Goal: Information Seeking & Learning: Learn about a topic

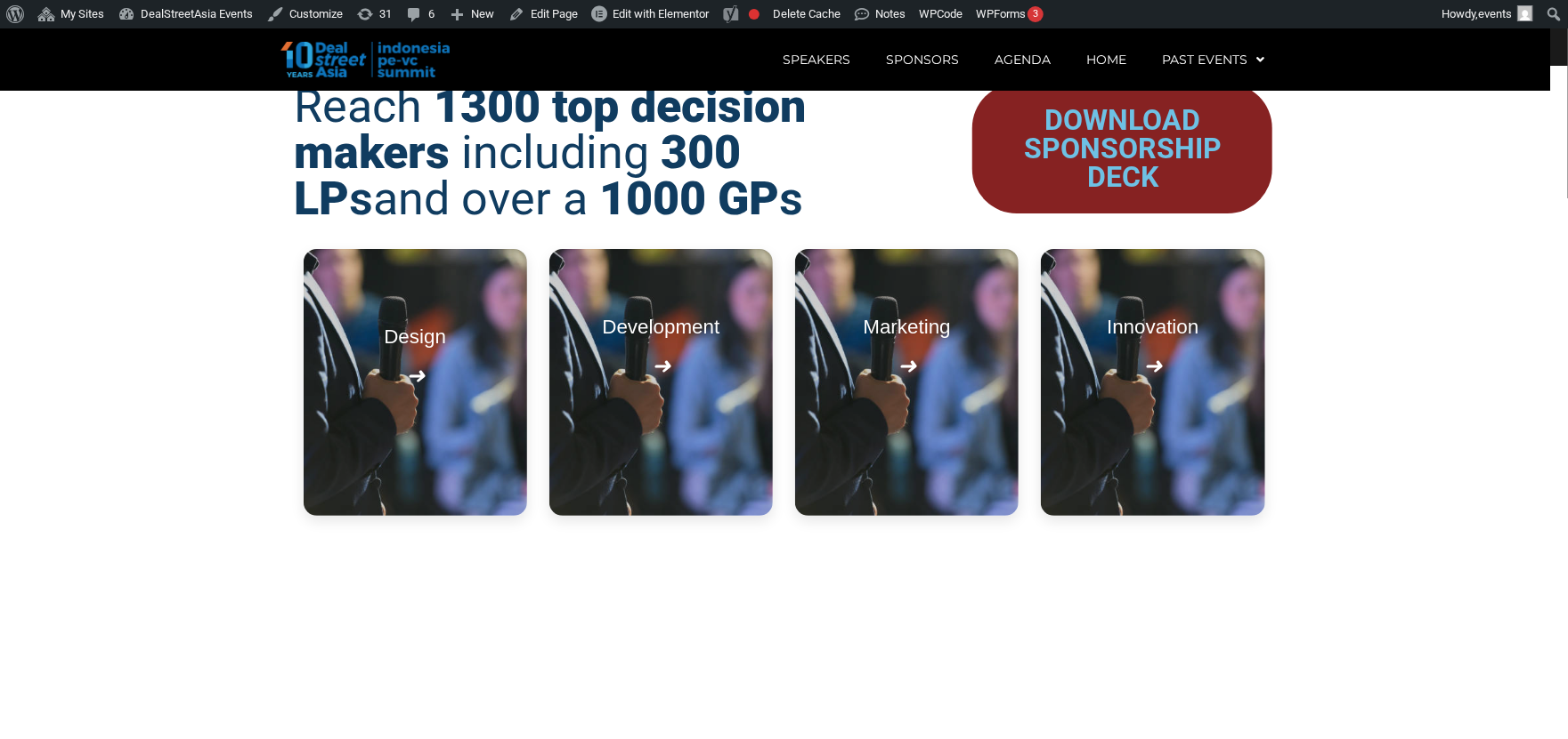
scroll to position [2055, 0]
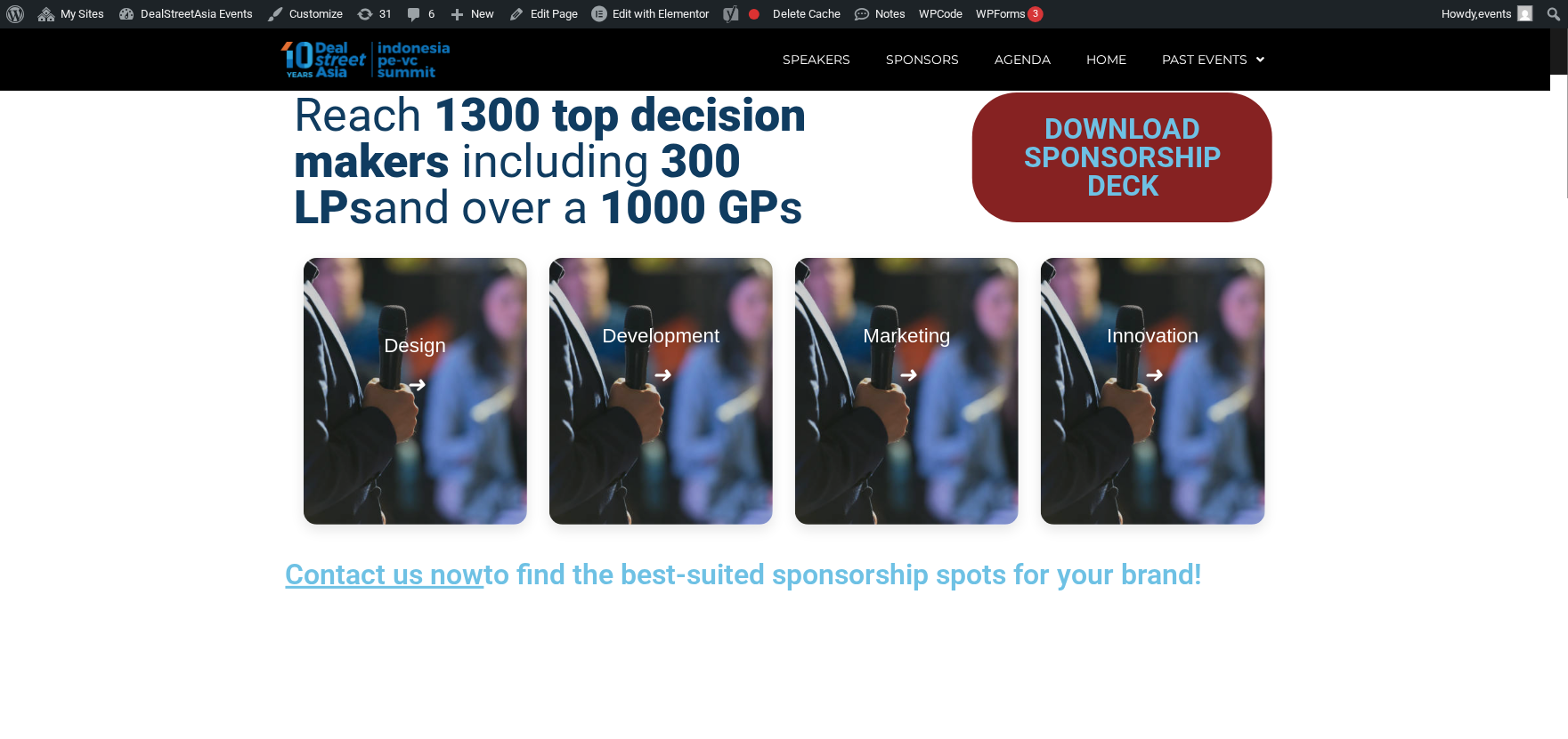
scroll to position [2055, 0]
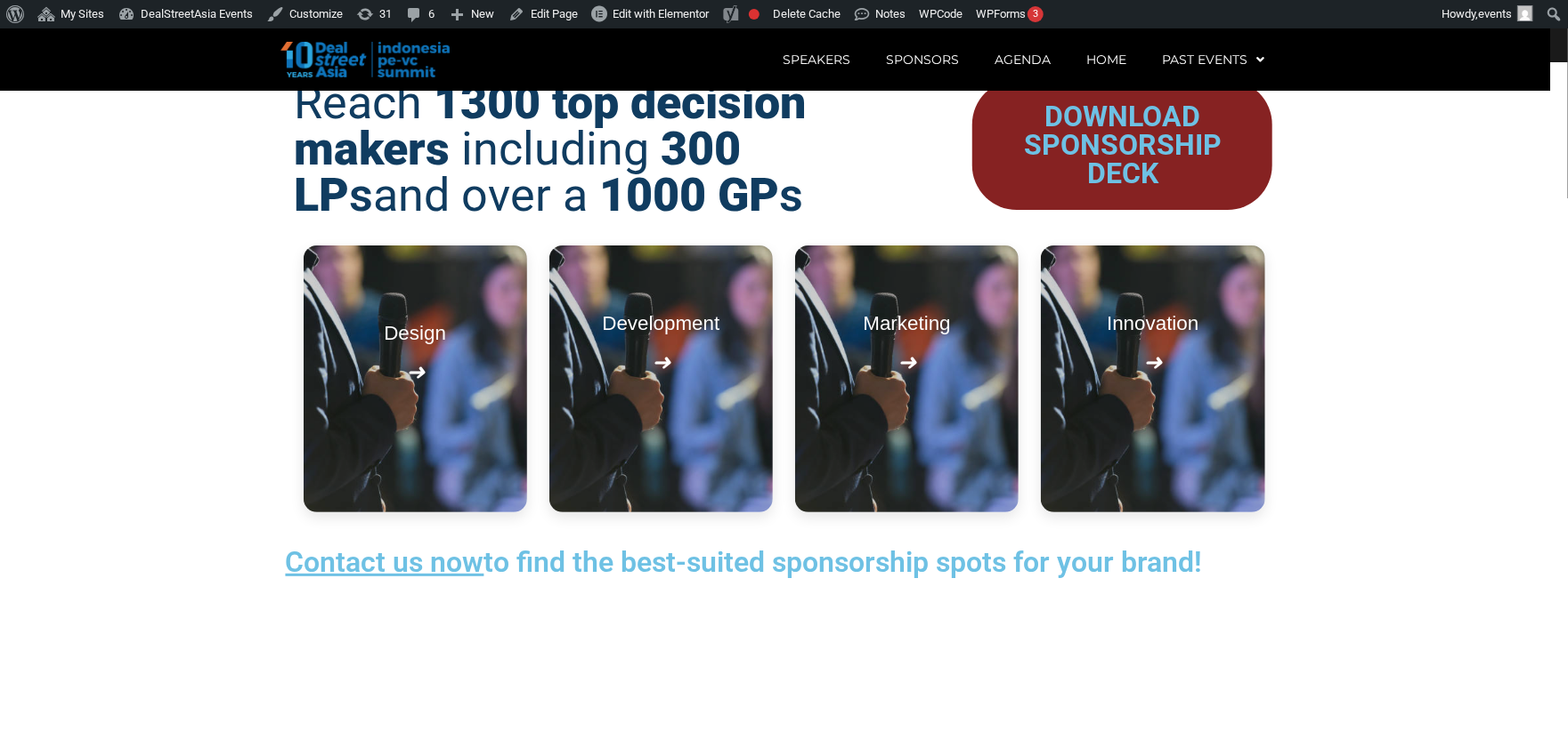
click at [373, 579] on u "Contact us now" at bounding box center [384, 562] width 198 height 33
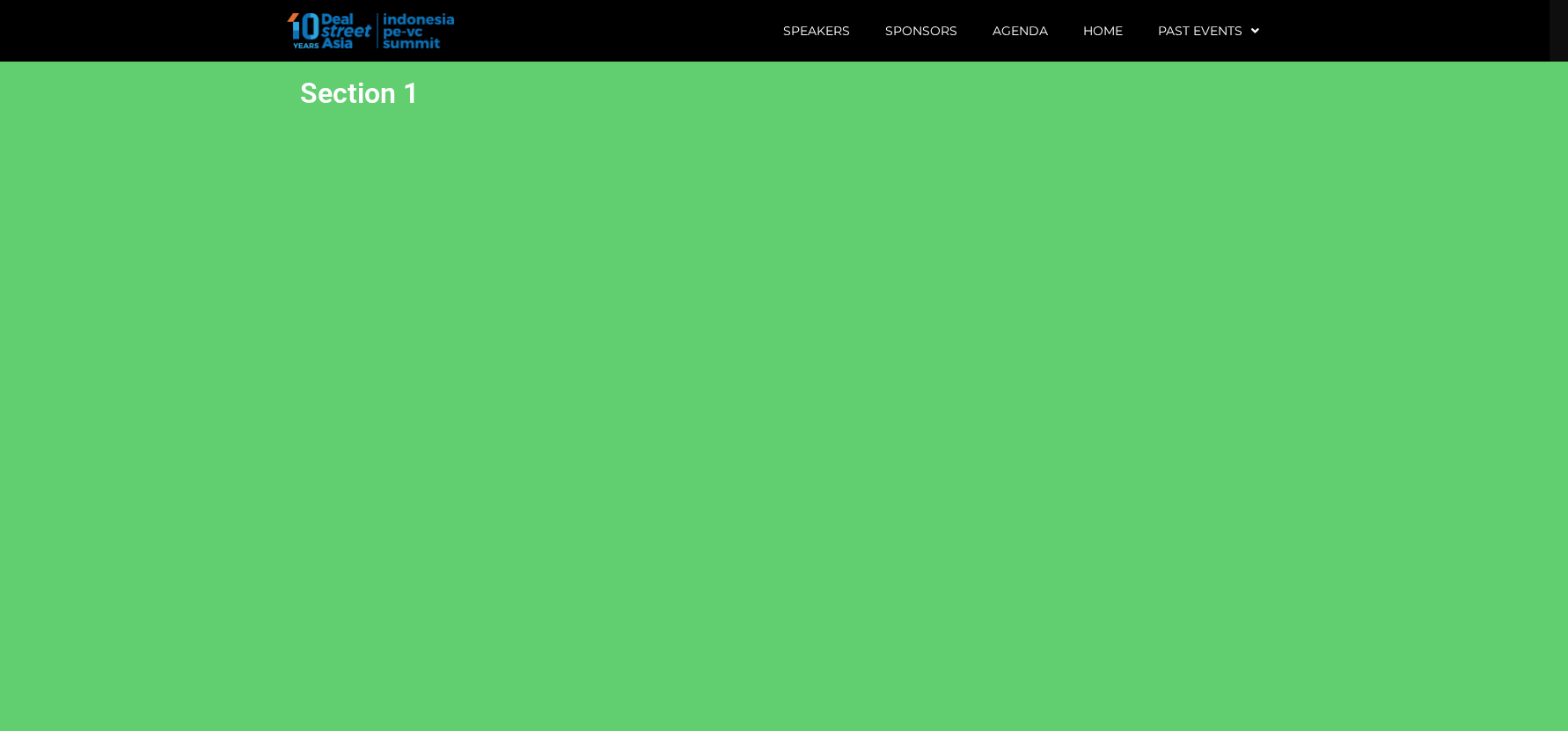
scroll to position [794, 0]
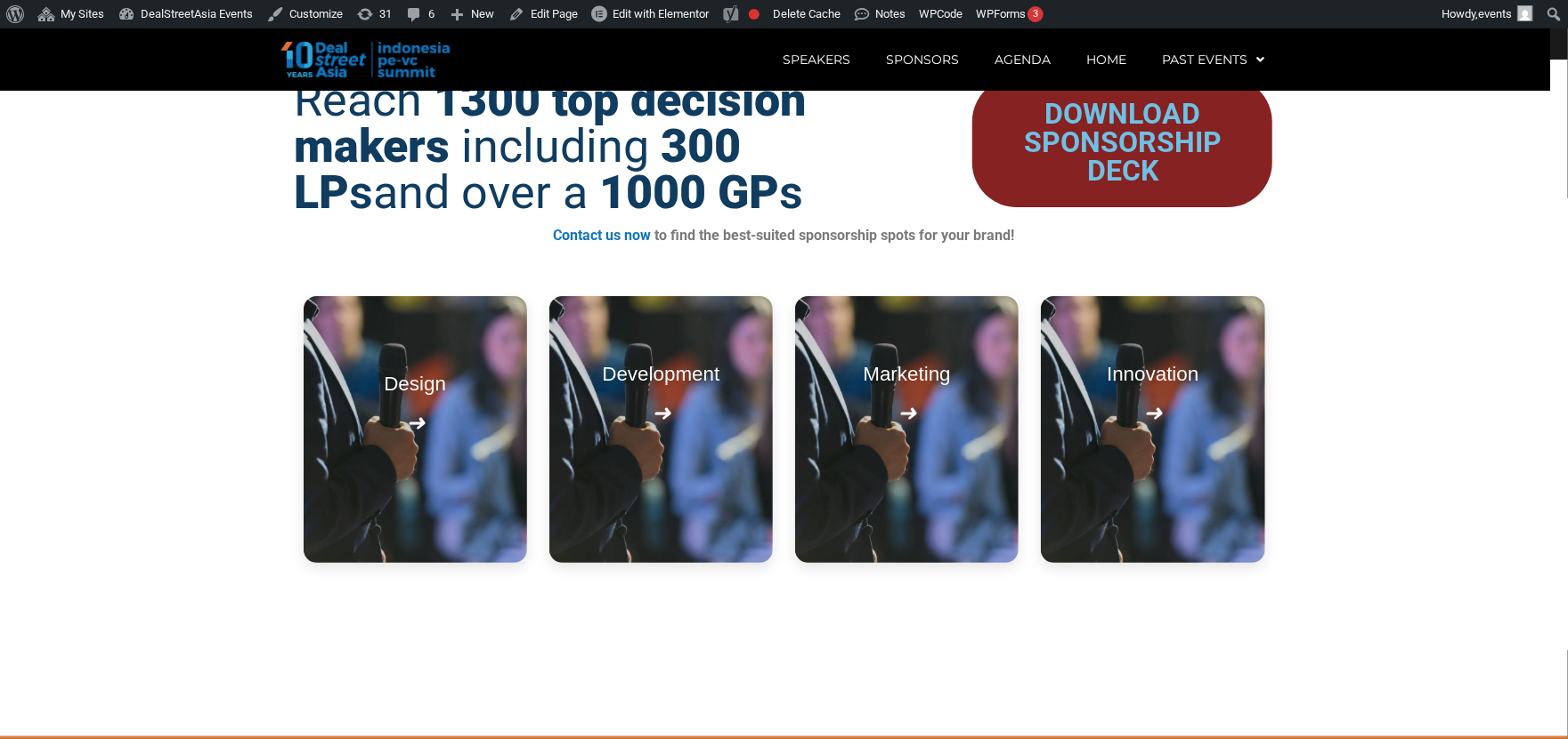
scroll to position [2055, 0]
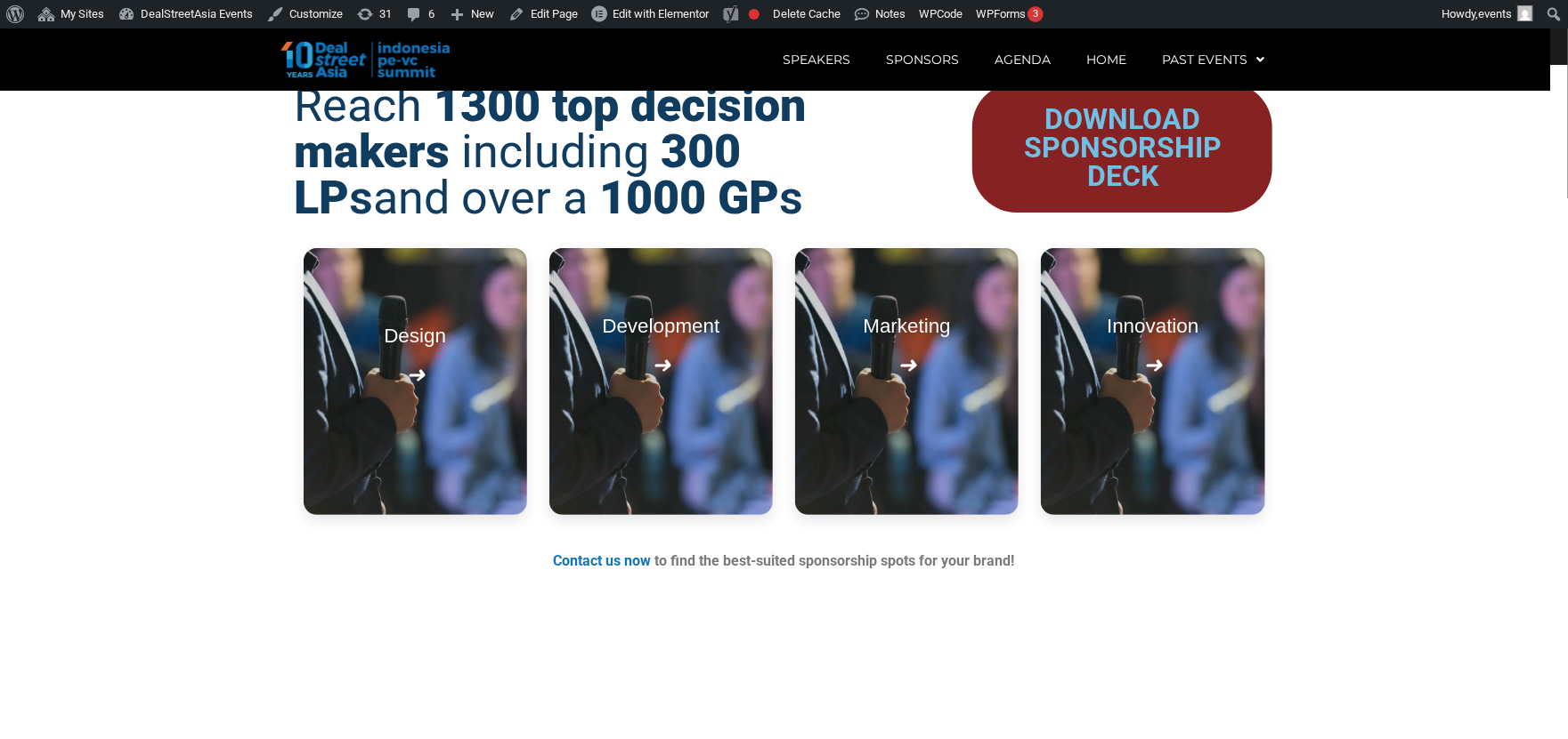
scroll to position [2055, 0]
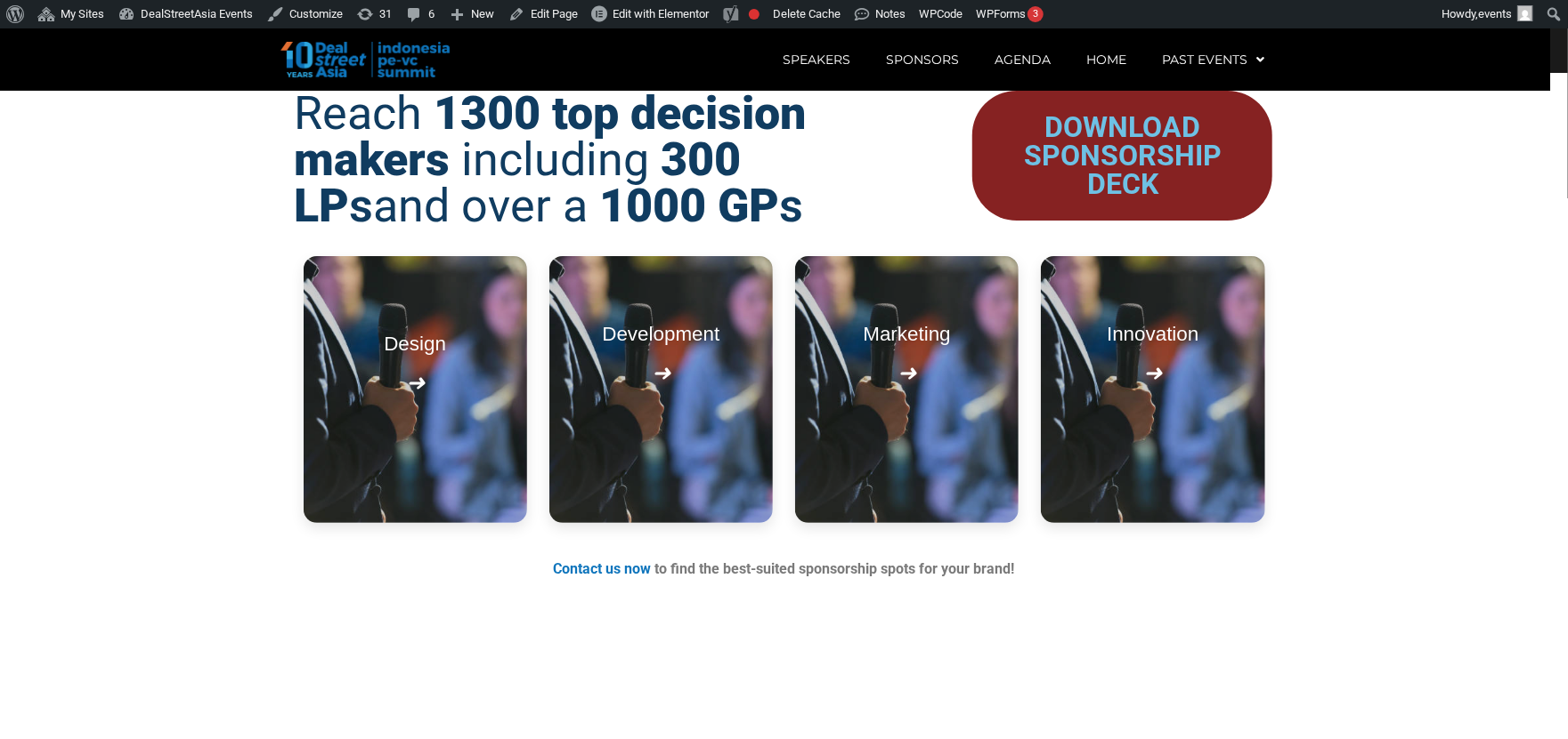
scroll to position [2055, 0]
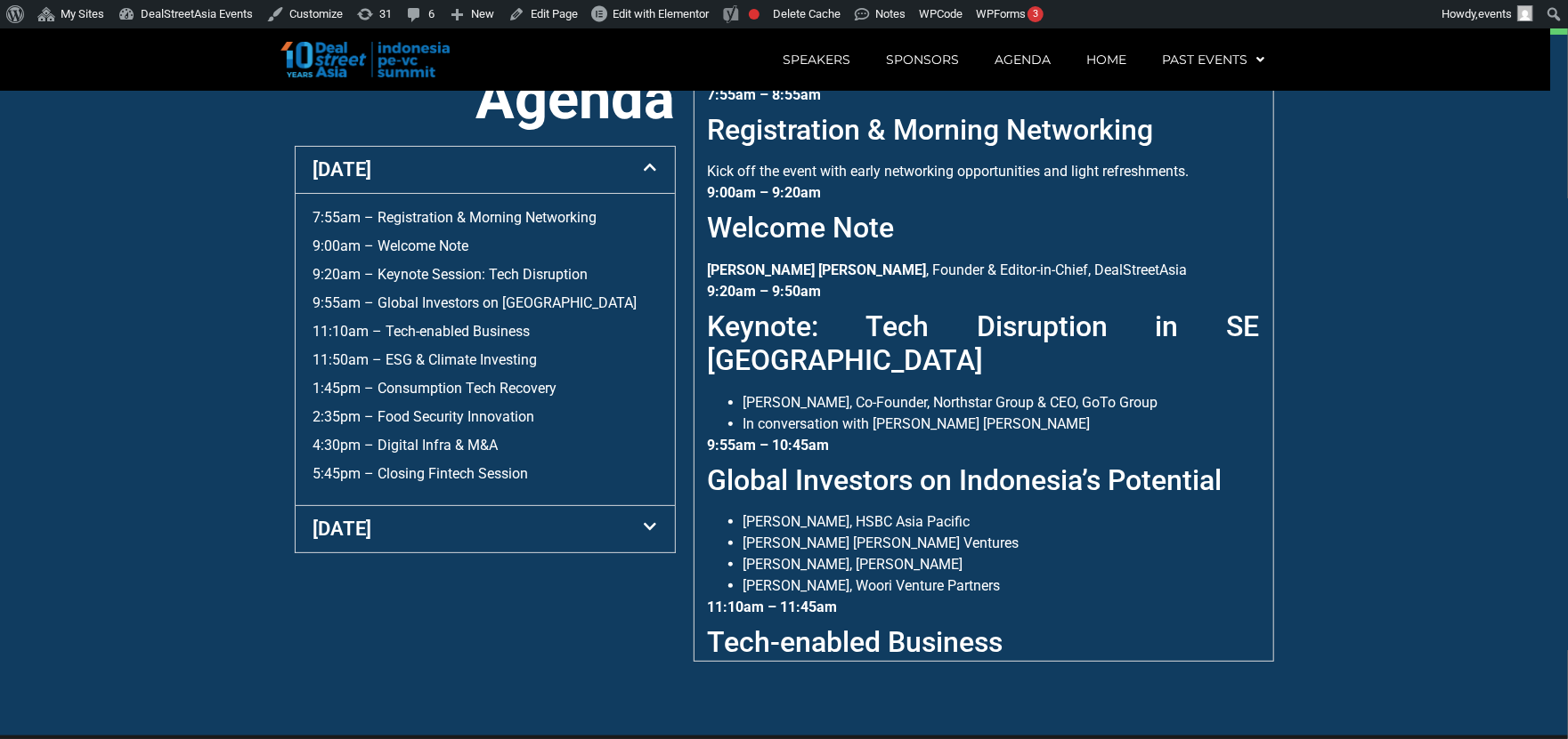
scroll to position [701, 0]
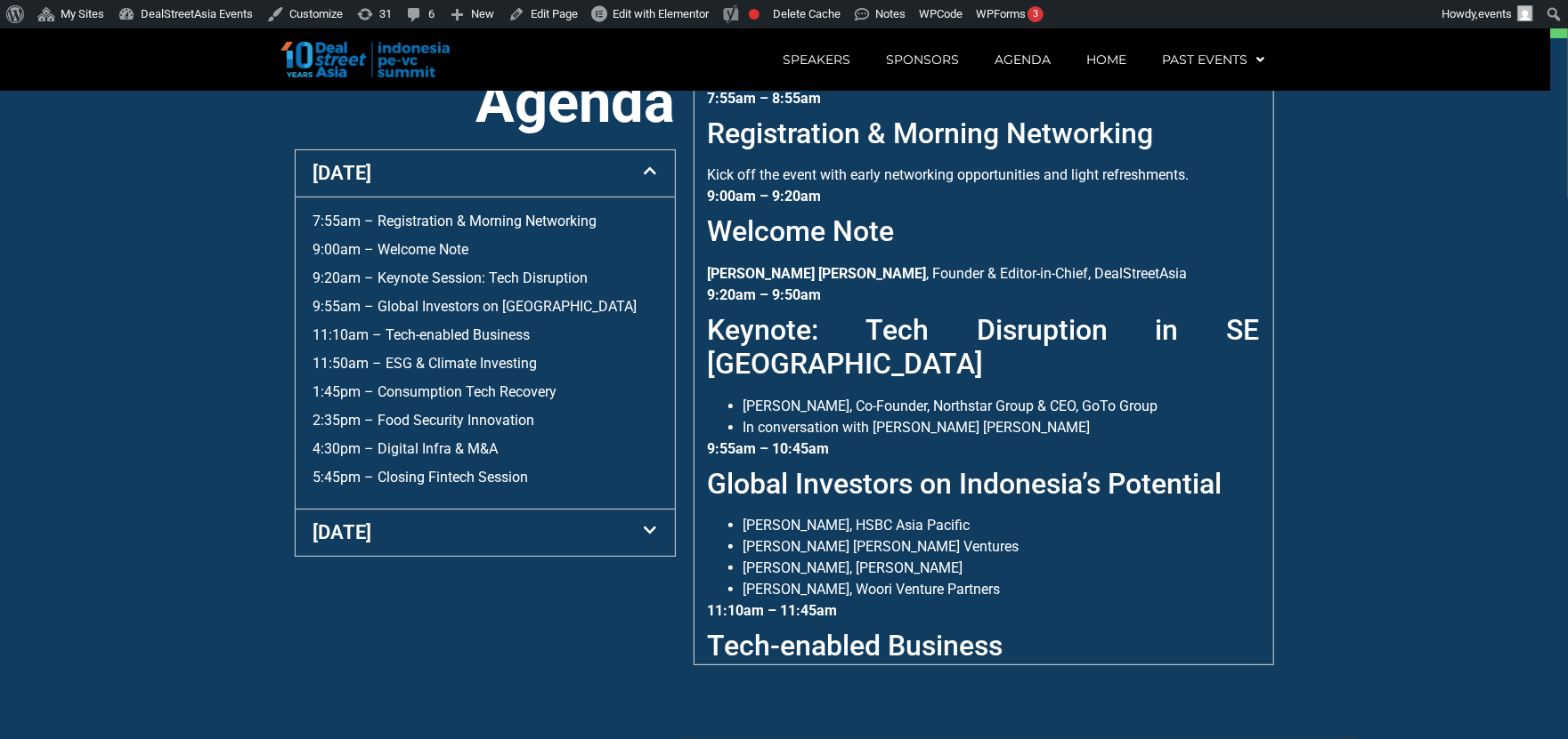
click at [597, 197] on div "[DATE]" at bounding box center [485, 174] width 379 height 46
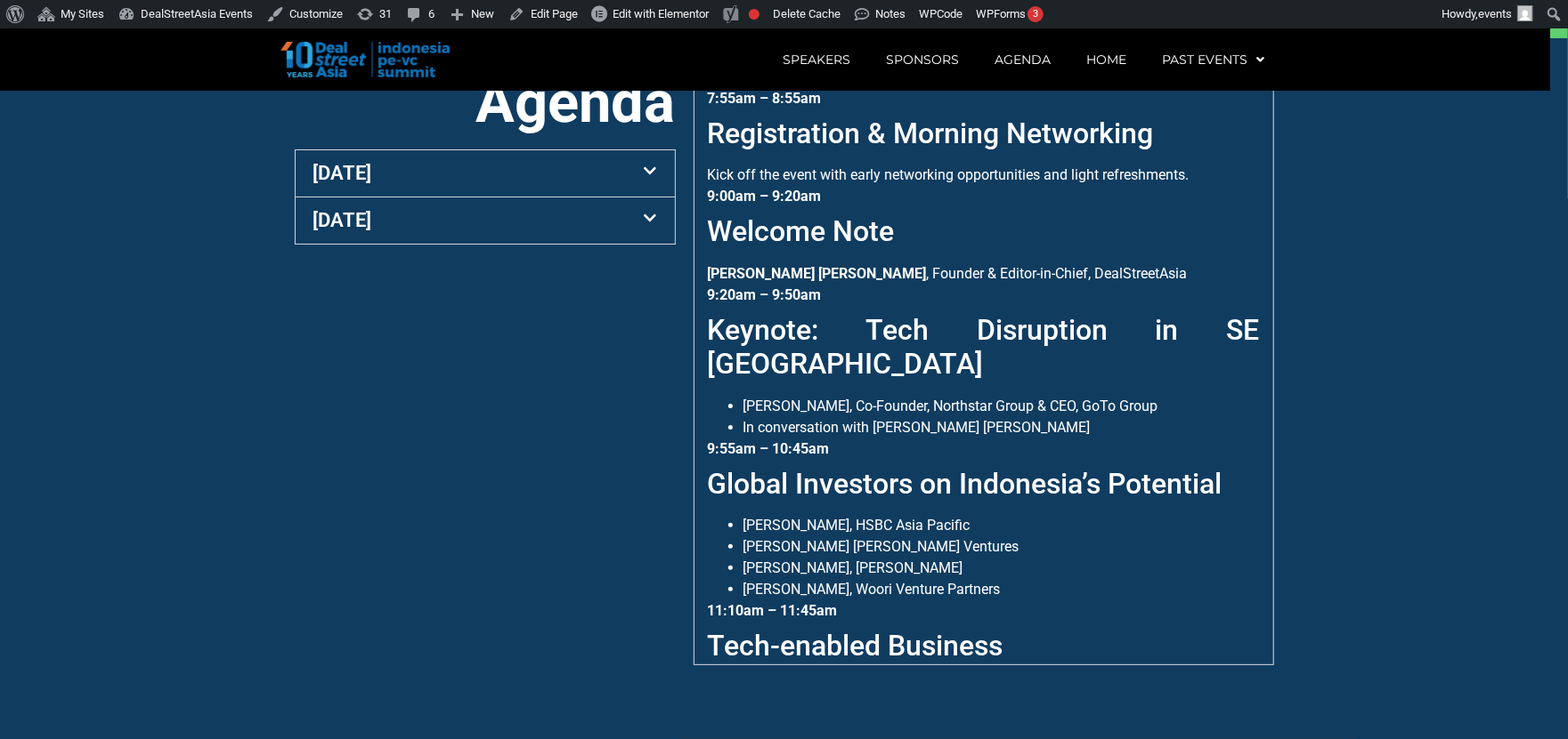
click at [593, 197] on div "[DATE]" at bounding box center [485, 174] width 379 height 46
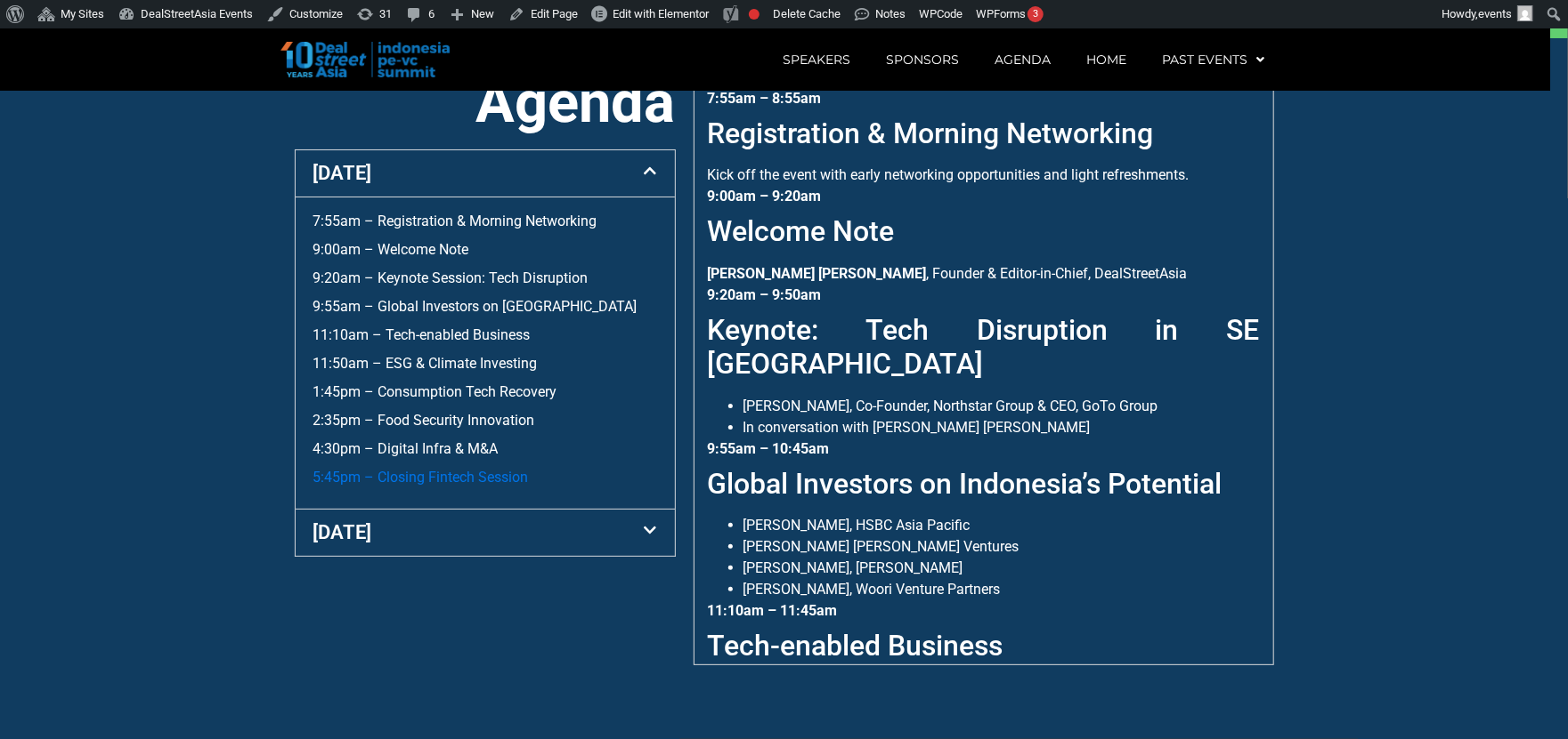
click at [499, 486] on link "5:45pm – Closing Fintech Session" at bounding box center [421, 477] width 216 height 17
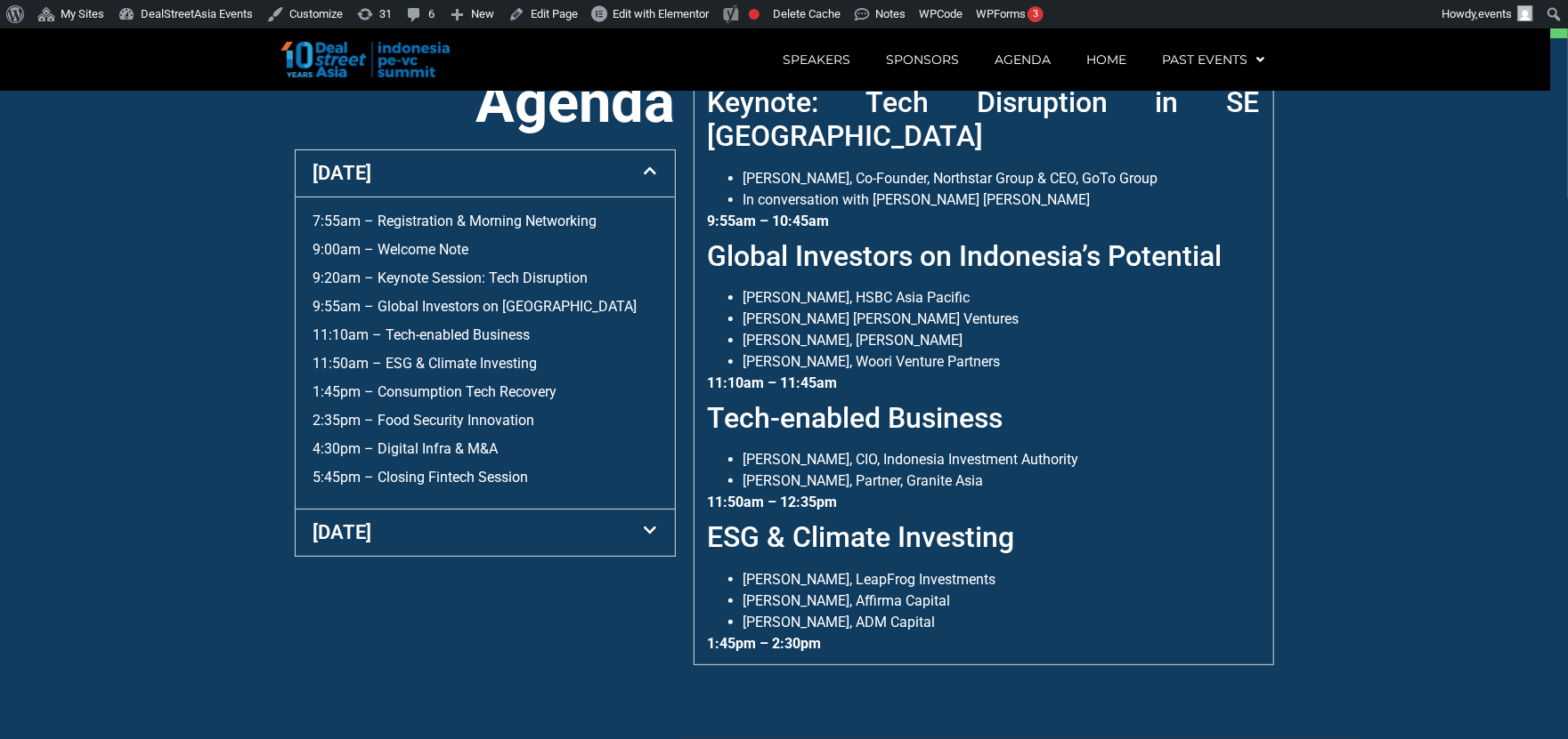
scroll to position [0, 0]
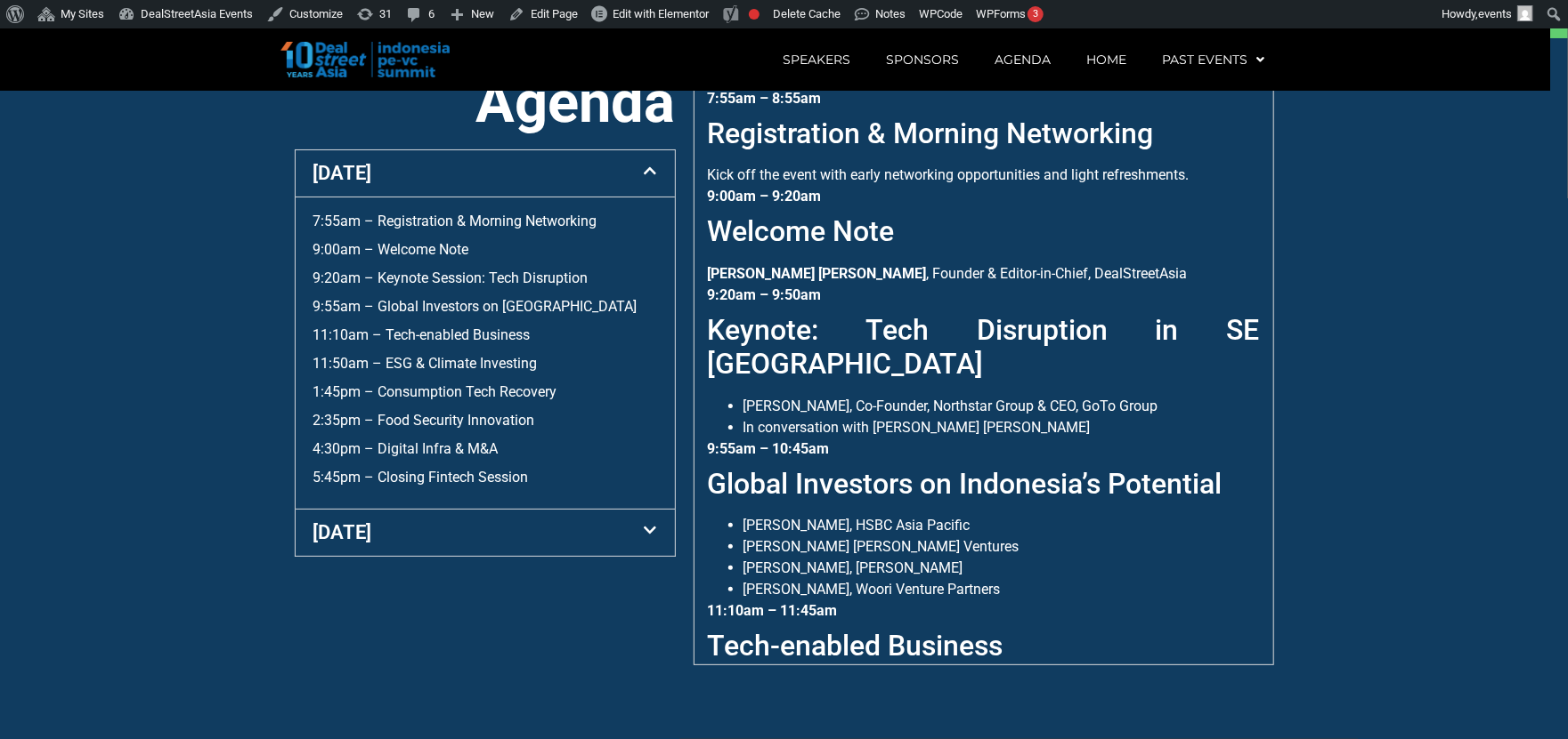
click at [588, 189] on div "[DATE]" at bounding box center [485, 174] width 379 height 46
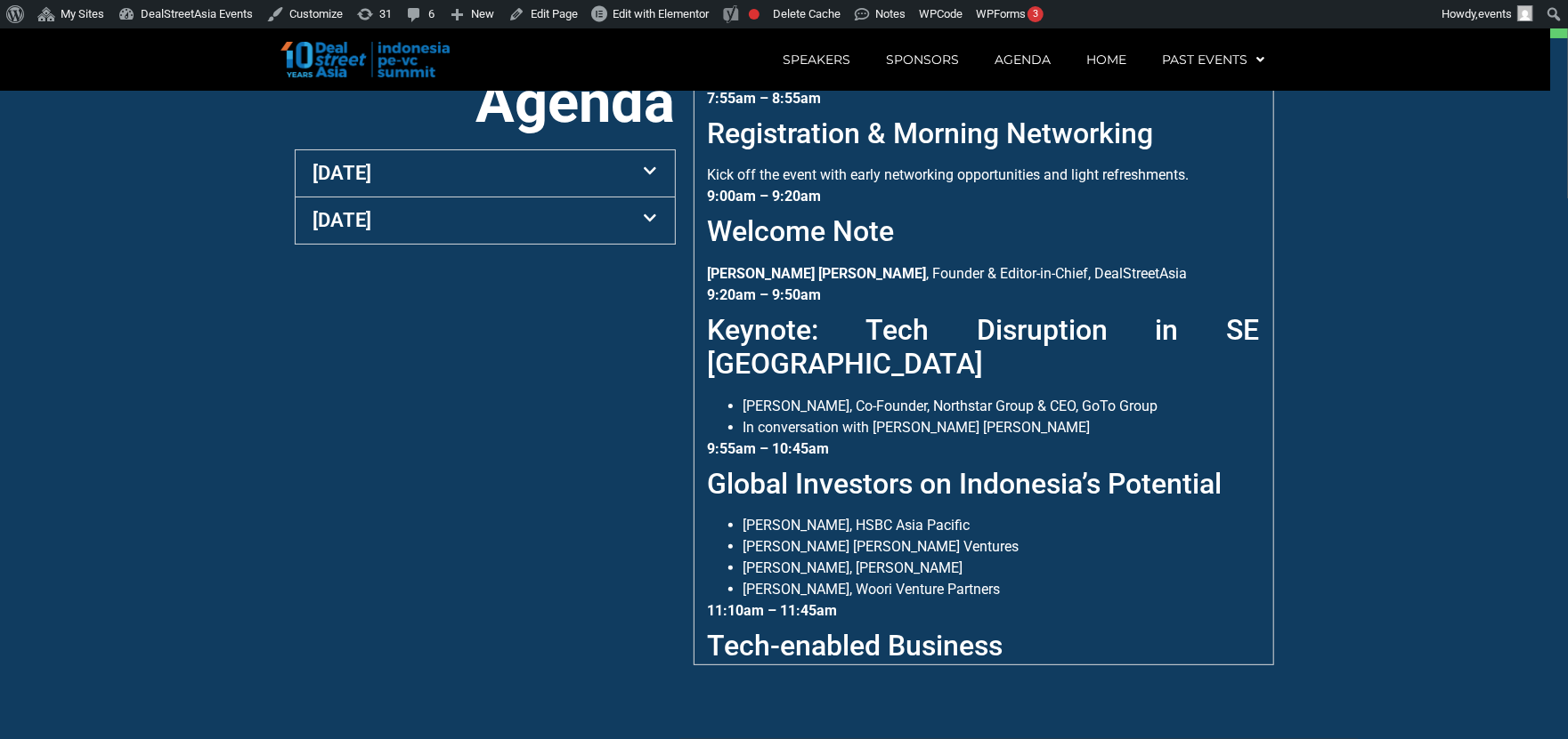
click at [588, 189] on div "[DATE]" at bounding box center [485, 174] width 379 height 46
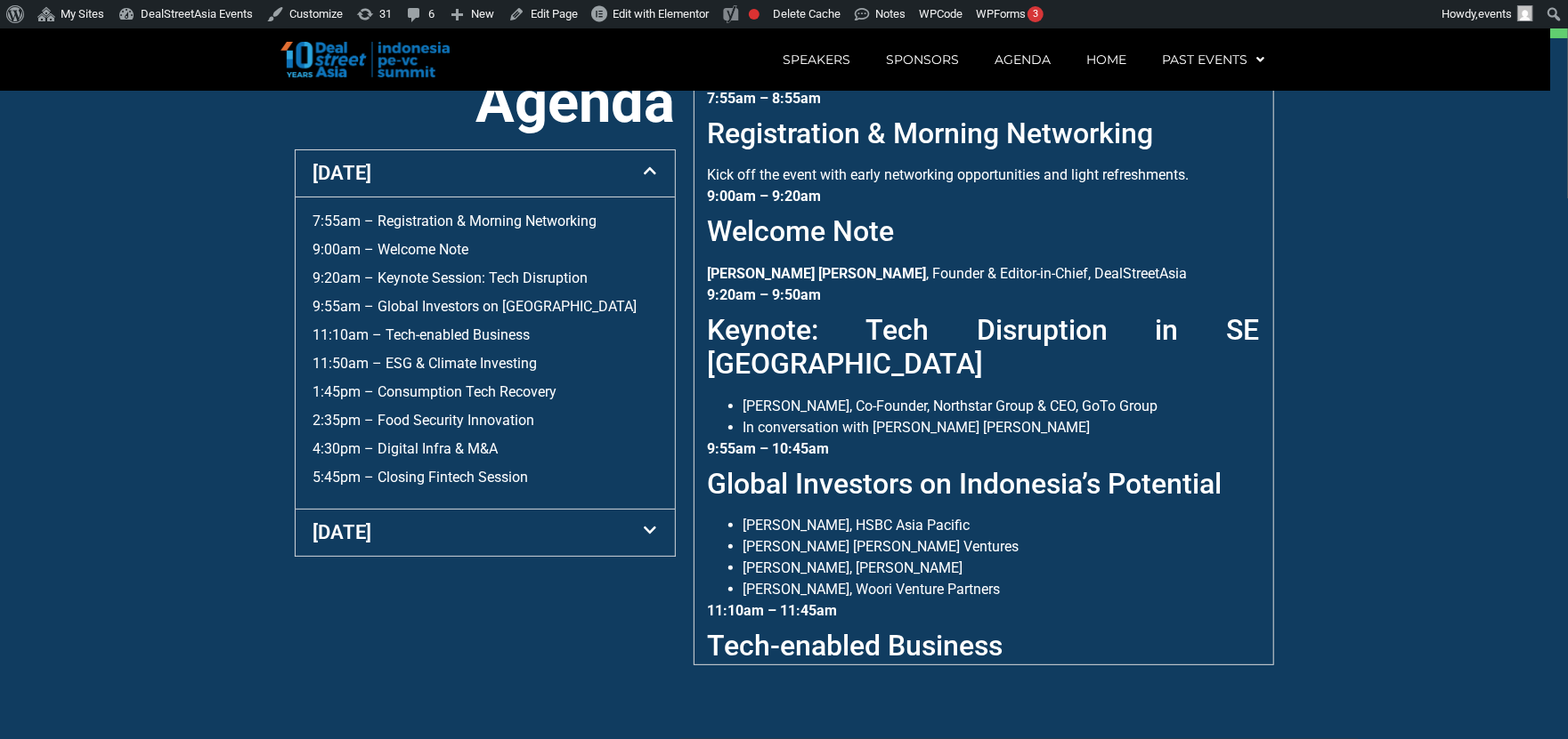
click at [543, 556] on div "[DATE]" at bounding box center [485, 533] width 379 height 46
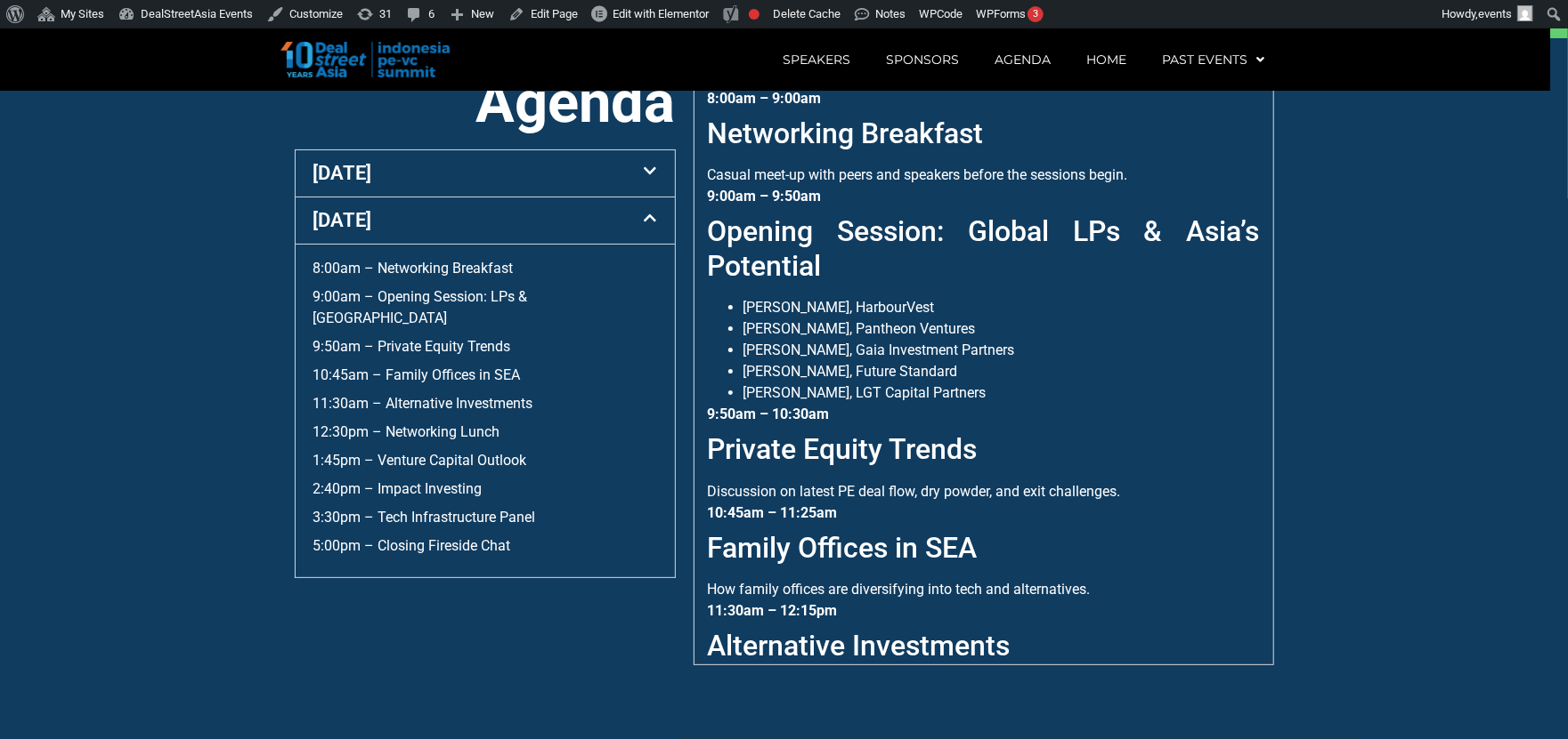
click at [635, 226] on span at bounding box center [645, 218] width 21 height 15
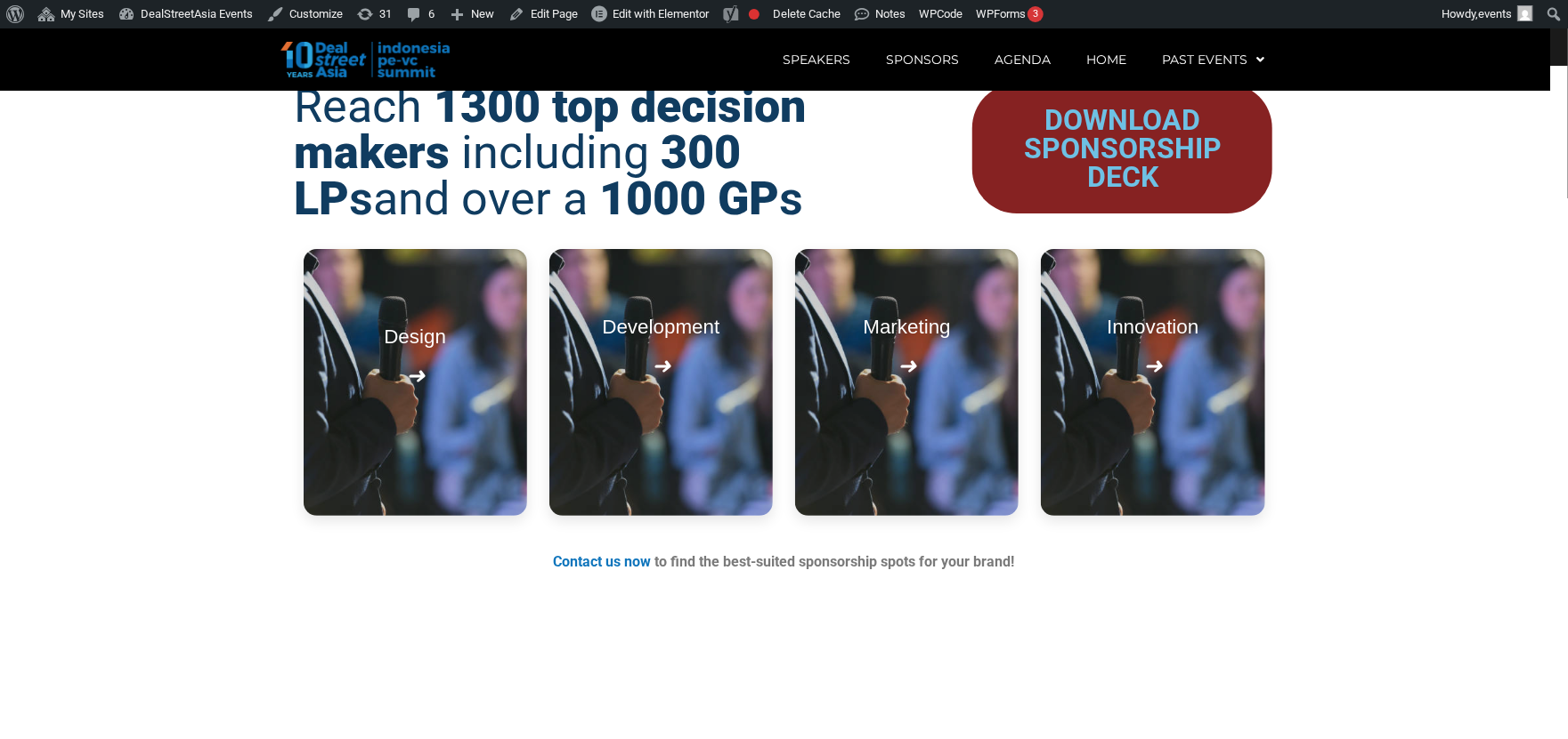
scroll to position [2055, 0]
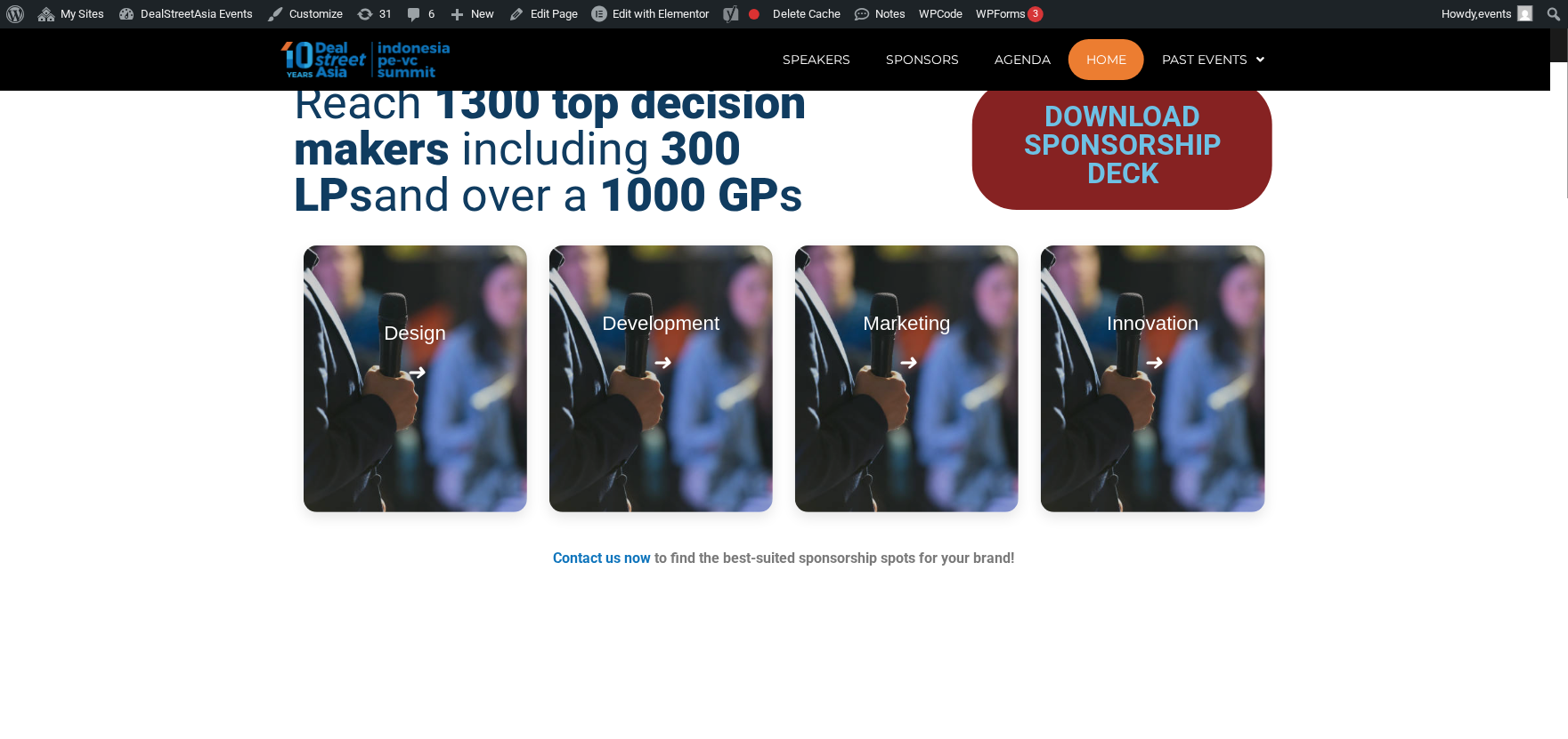
click at [1104, 64] on link "Home" at bounding box center [1106, 59] width 75 height 41
